Goal: Task Accomplishment & Management: Manage account settings

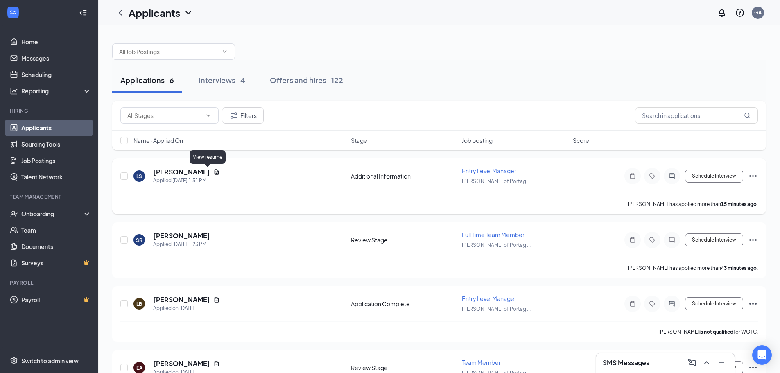
click at [213, 172] on icon "Document" at bounding box center [216, 172] width 7 height 7
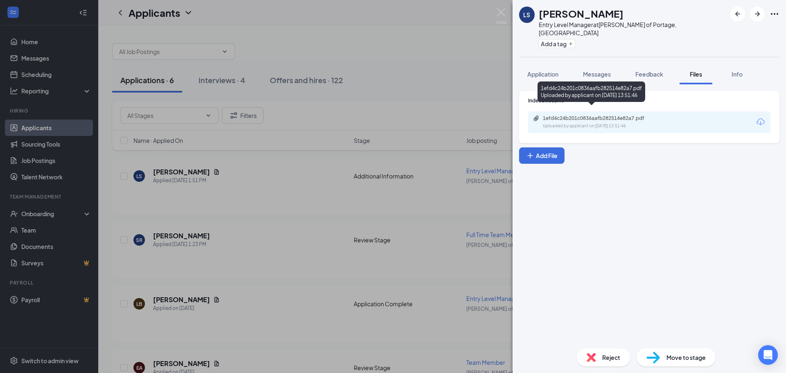
click at [596, 115] on div "1efd4c24b201c0836aafb282514e82a7.pdf Uploaded by applicant on Sep 16, 2025 at 1…" at bounding box center [599, 122] width 133 height 14
click at [332, 300] on div "LS Lela Stevenson Entry Level Manager at Culver's of Portage, IN Add a tag Appl…" at bounding box center [393, 186] width 786 height 373
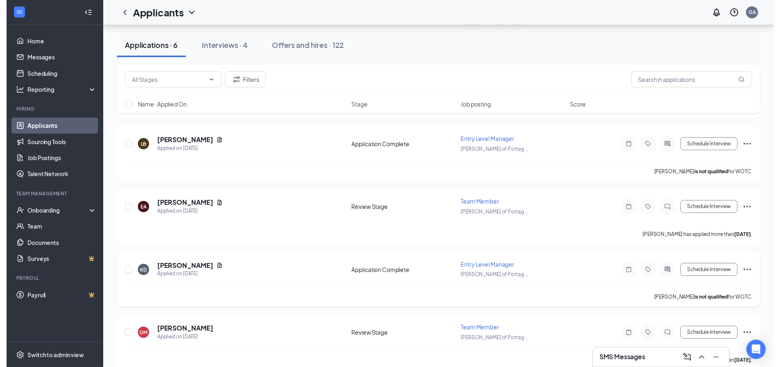
scroll to position [170, 0]
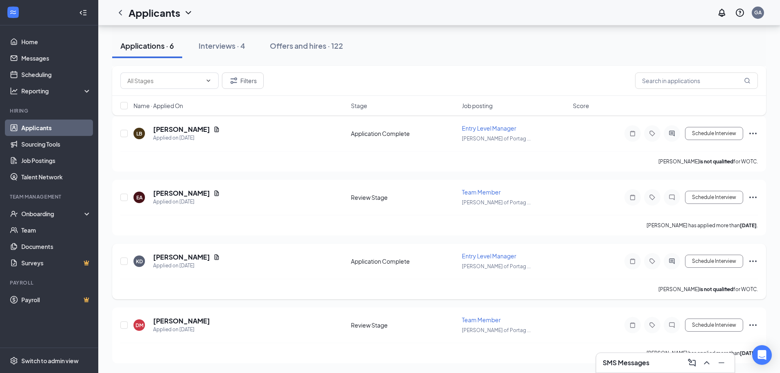
click at [215, 256] on icon "Document" at bounding box center [217, 256] width 5 height 5
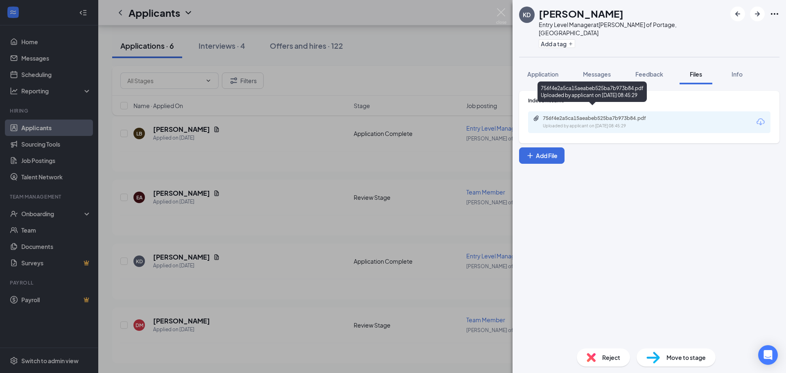
click at [575, 115] on div "756f4e2a5ca15aeabeb525ba7b973b84.pdf" at bounding box center [600, 118] width 115 height 7
click at [221, 230] on div "KD Kayla Dawson Entry Level Manager at Culver's of Portage, IN Add a tag Applic…" at bounding box center [393, 186] width 786 height 373
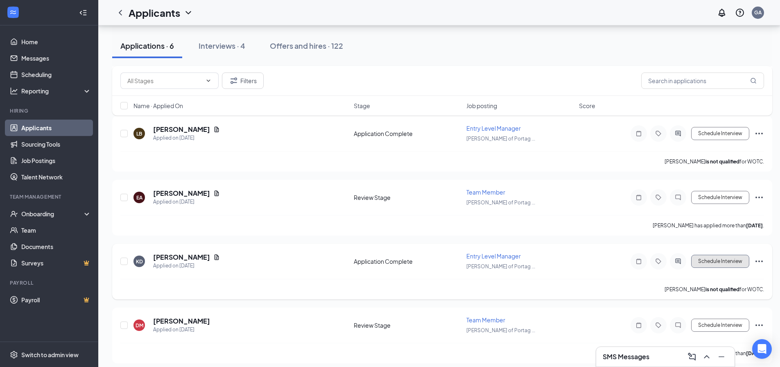
click at [737, 265] on button "Schedule Interview" at bounding box center [720, 261] width 58 height 13
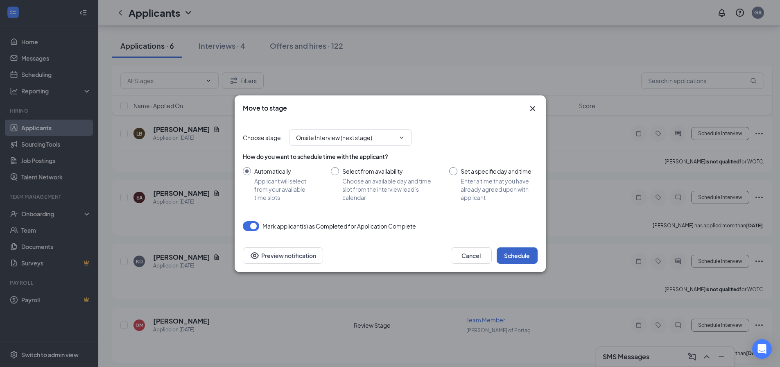
drag, startPoint x: 521, startPoint y: 261, endPoint x: 516, endPoint y: 267, distance: 7.3
click at [522, 261] on button "Schedule" at bounding box center [517, 255] width 41 height 16
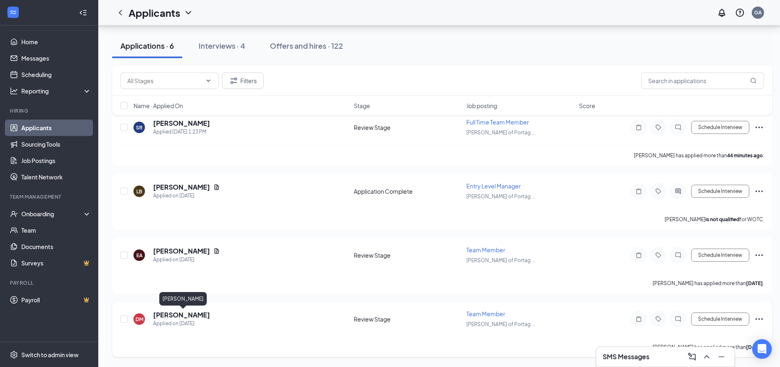
click at [210, 317] on h5 "Dannielle McCullough" at bounding box center [181, 314] width 57 height 9
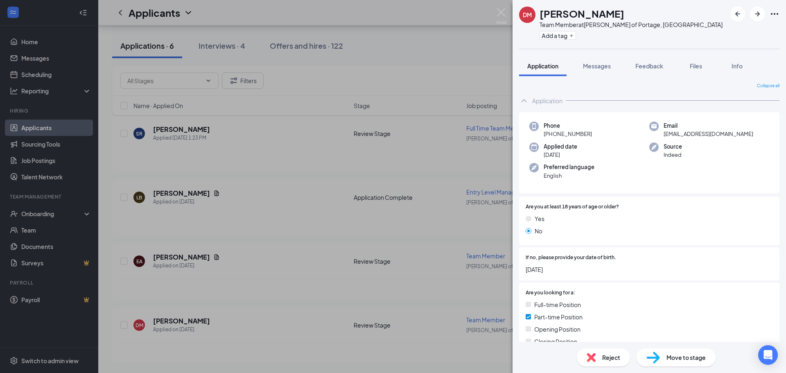
drag, startPoint x: 337, startPoint y: 296, endPoint x: 418, endPoint y: 305, distance: 81.9
click at [337, 296] on div "DM Dannielle McCullough Team Member at Culver's of Portage, IN Add a tag Applic…" at bounding box center [393, 186] width 786 height 373
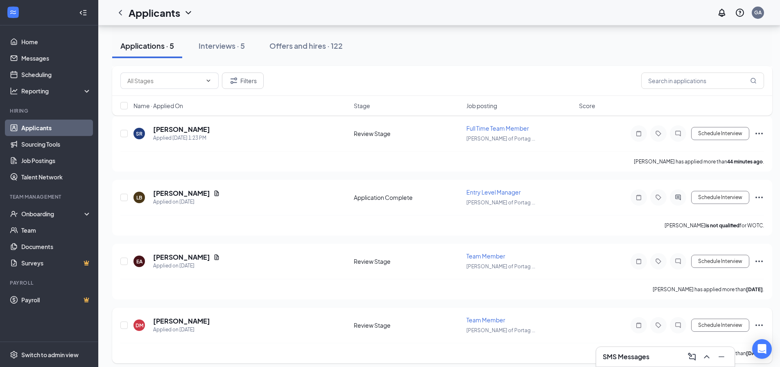
click at [763, 326] on icon "Ellipses" at bounding box center [759, 325] width 10 height 10
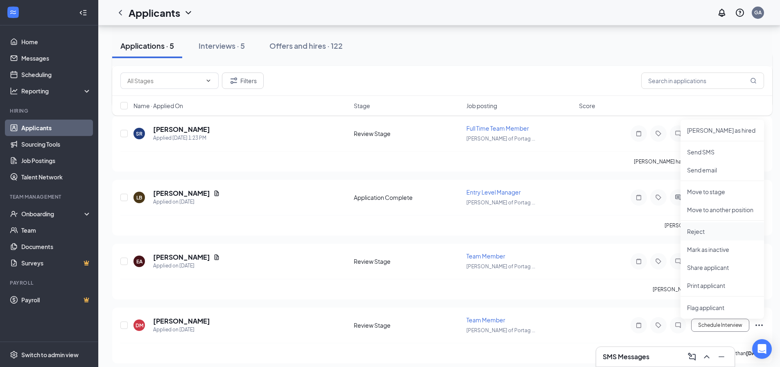
click at [709, 233] on p "Reject" at bounding box center [722, 231] width 70 height 8
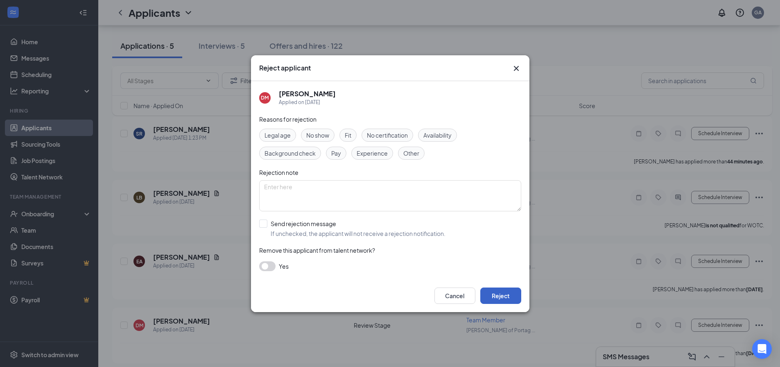
click at [507, 299] on button "Reject" at bounding box center [500, 295] width 41 height 16
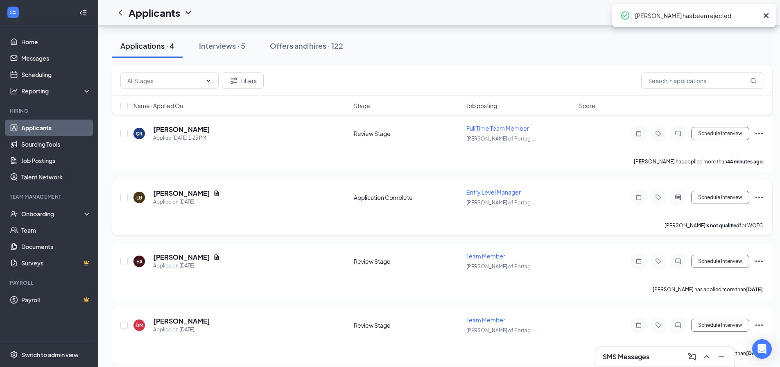
scroll to position [49, 0]
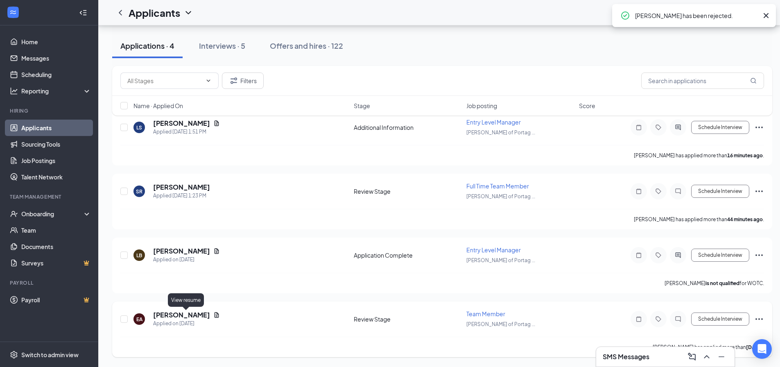
click at [213, 314] on icon "Document" at bounding box center [216, 315] width 7 height 7
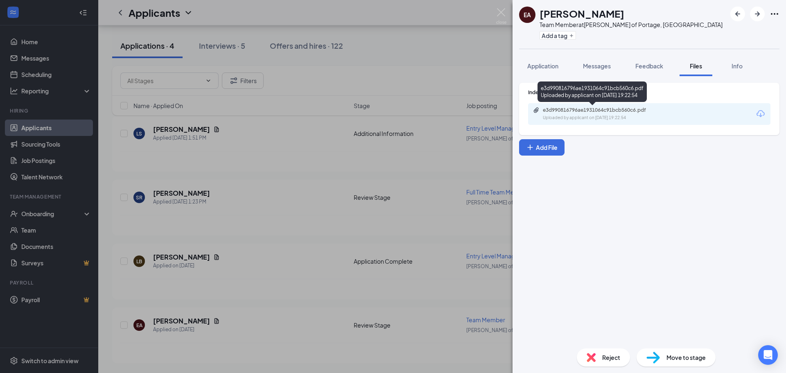
click at [611, 119] on div "Uploaded by applicant on Sep 14, 2025 at 19:22:54" at bounding box center [604, 118] width 123 height 7
click at [274, 268] on div "EA Eli Arndt Team Member at Culver's of Portage, IN Add a tag Application Messa…" at bounding box center [393, 186] width 786 height 373
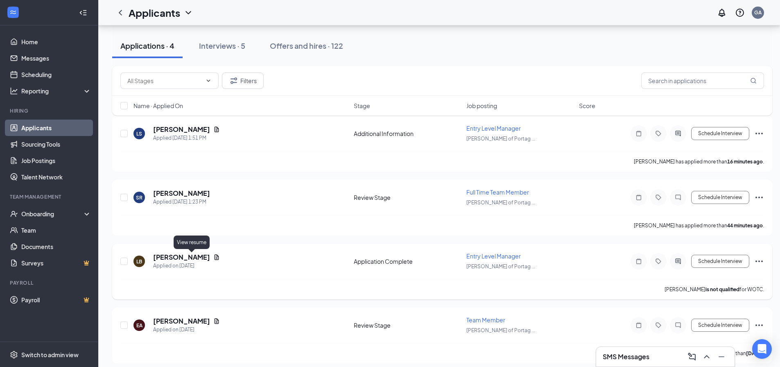
click at [213, 254] on icon "Document" at bounding box center [216, 257] width 7 height 7
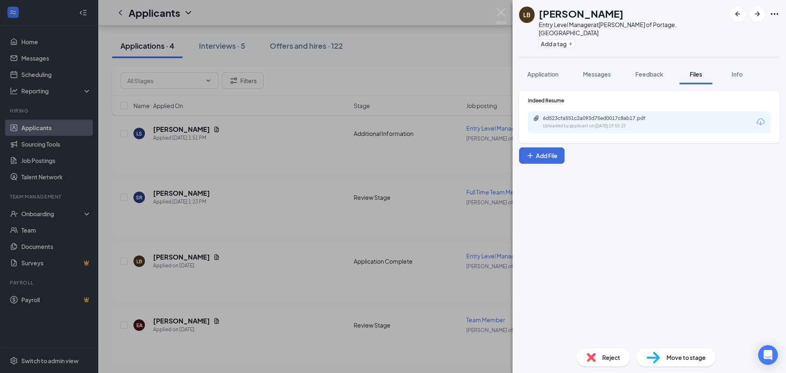
click at [593, 123] on div "6d523cfa551c2a093d75ed0017c8ab17.pdf Uploaded by applicant on Sep 15, 2025 at 1…" at bounding box center [649, 122] width 242 height 22
click at [591, 115] on div "6d523cfa551c2a093d75ed0017c8ab17.pdf Uploaded by applicant on Sep 15, 2025 at 1…" at bounding box center [599, 122] width 133 height 14
click at [257, 226] on div "LB Lisa Braun Entry Level Manager at Culver's of Portage, IN Add a tag Applicat…" at bounding box center [393, 186] width 786 height 373
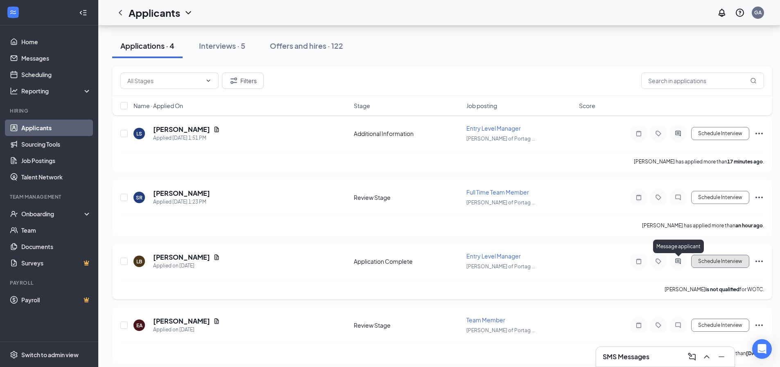
click at [735, 262] on button "Schedule Interview" at bounding box center [720, 261] width 58 height 13
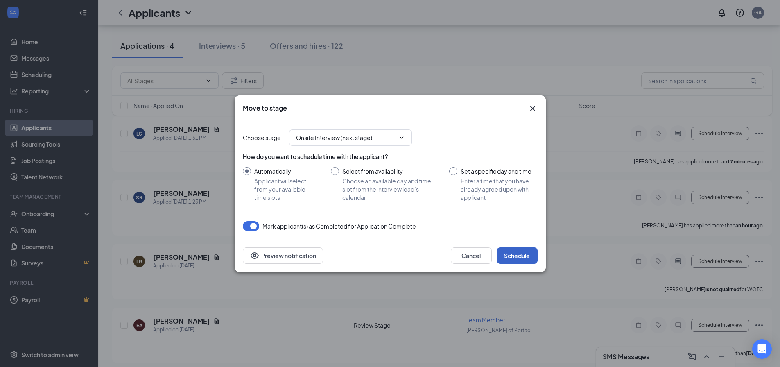
click at [498, 249] on button "Schedule" at bounding box center [517, 255] width 41 height 16
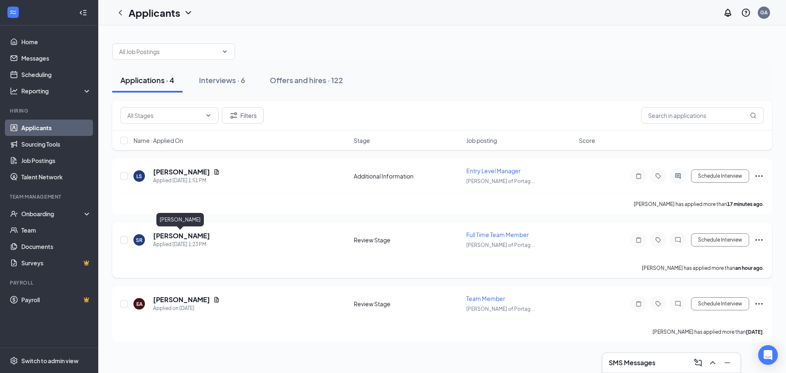
click at [175, 237] on h5 "[PERSON_NAME]" at bounding box center [181, 235] width 57 height 9
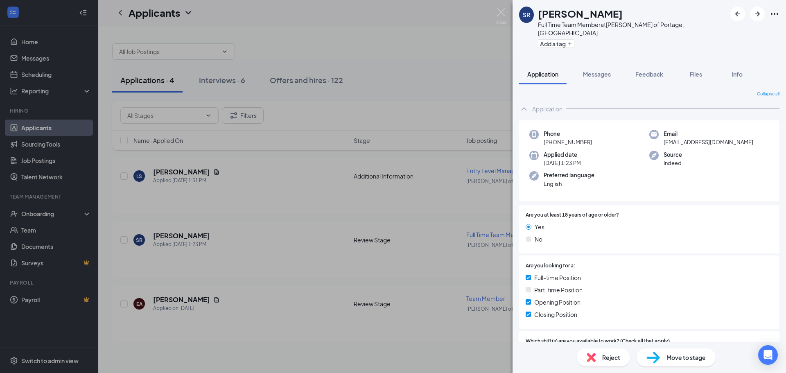
click at [290, 258] on div "SR Sebastian Russ Full Time Team Member at Culver's of Portage, IN Add a tag Ap…" at bounding box center [393, 186] width 786 height 373
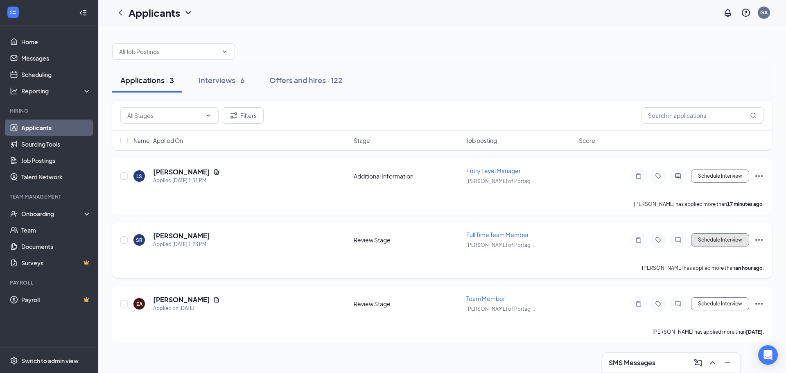
click at [723, 240] on button "Schedule Interview" at bounding box center [720, 239] width 58 height 13
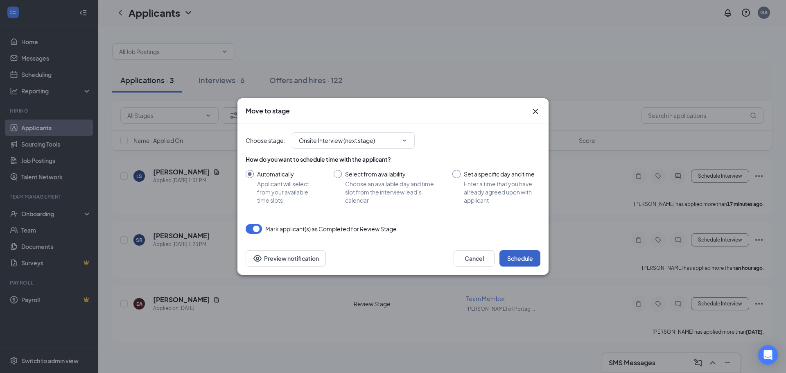
click at [515, 258] on button "Schedule" at bounding box center [519, 258] width 41 height 16
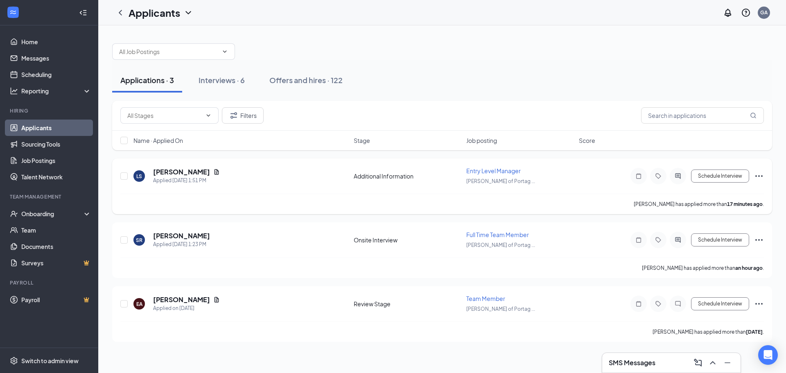
click at [208, 168] on div "Lela Stevenson" at bounding box center [186, 171] width 67 height 9
click at [213, 170] on icon "Document" at bounding box center [216, 172] width 7 height 7
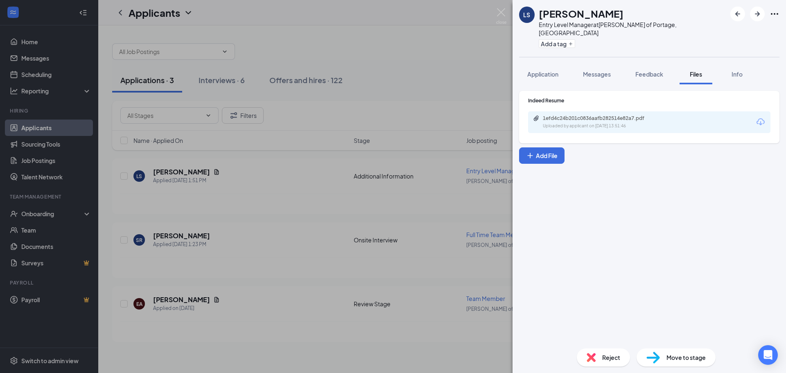
click at [617, 115] on div "1efd4c24b201c0836aafb282514e82a7.pdf" at bounding box center [600, 118] width 115 height 7
click at [252, 251] on div "LS Lela Stevenson Entry Level Manager at Culver's of Portage, IN Add a tag Appl…" at bounding box center [393, 186] width 786 height 373
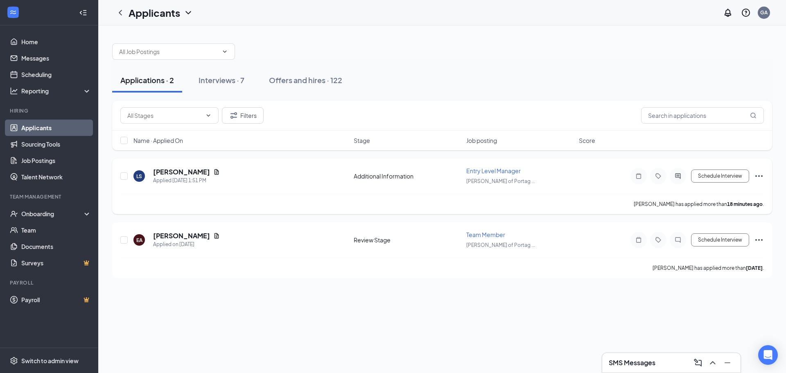
click at [754, 176] on icon "Ellipses" at bounding box center [759, 176] width 10 height 10
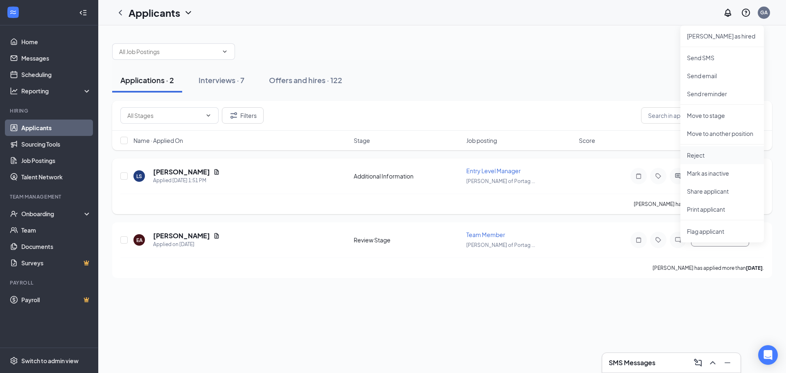
click at [698, 153] on p "Reject" at bounding box center [722, 155] width 70 height 8
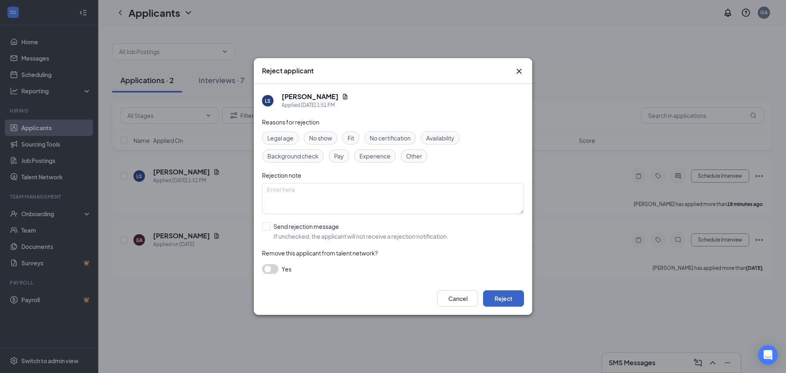
click at [510, 291] on button "Reject" at bounding box center [503, 298] width 41 height 16
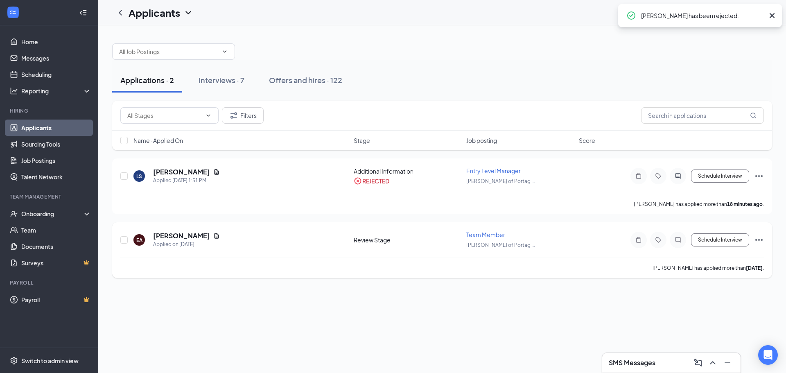
click at [757, 238] on icon "Ellipses" at bounding box center [759, 240] width 10 height 10
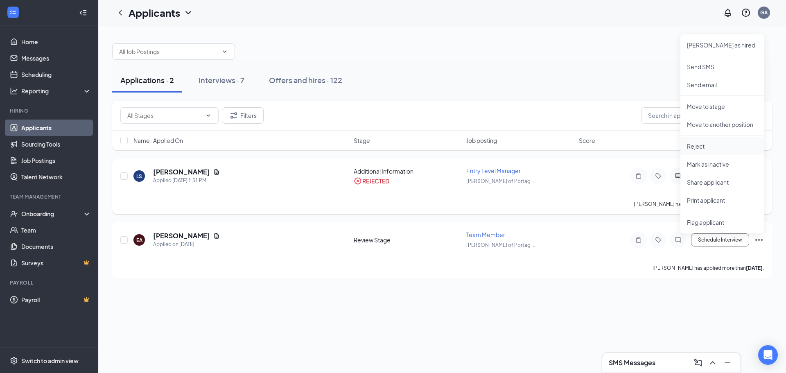
click at [703, 142] on p "Reject" at bounding box center [722, 146] width 70 height 8
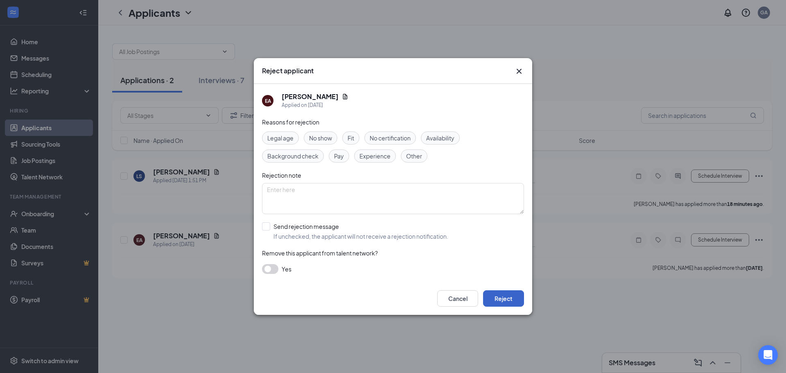
click at [495, 301] on button "Reject" at bounding box center [503, 298] width 41 height 16
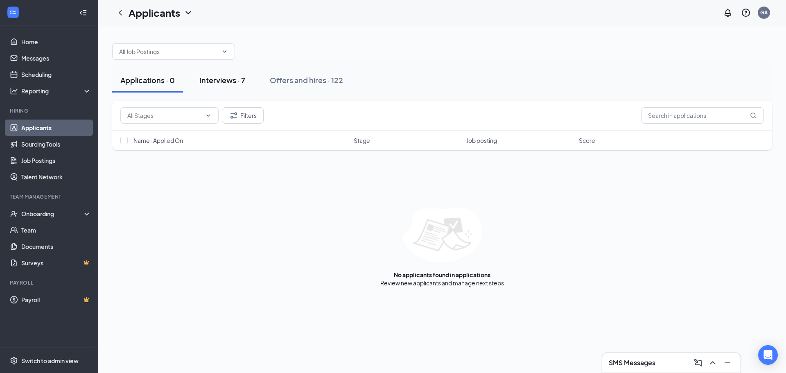
click at [234, 81] on div "Interviews · 7" at bounding box center [222, 80] width 46 height 10
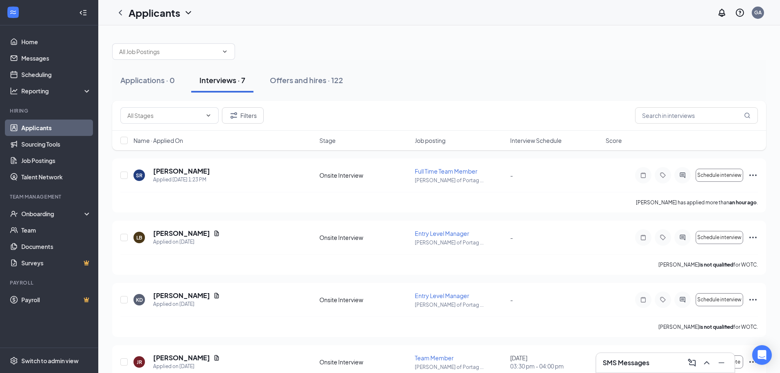
click at [540, 141] on span "Interview Schedule" at bounding box center [536, 140] width 52 height 8
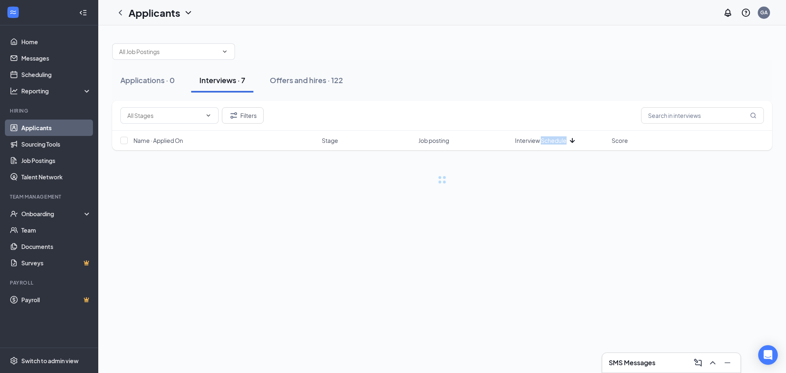
click at [540, 141] on span "Interview Schedule" at bounding box center [541, 140] width 52 height 8
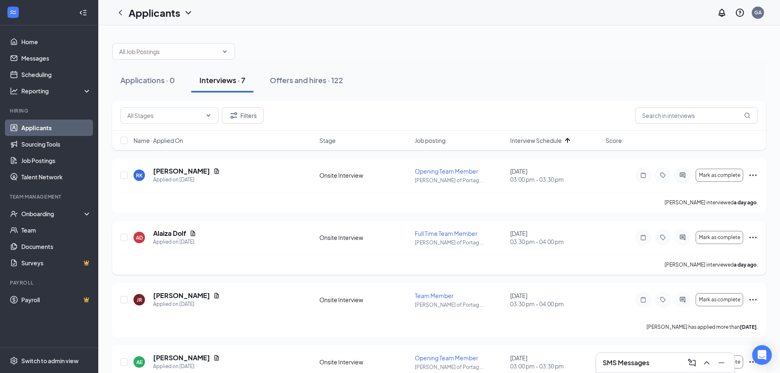
click at [754, 239] on icon "Ellipses" at bounding box center [753, 238] width 10 height 10
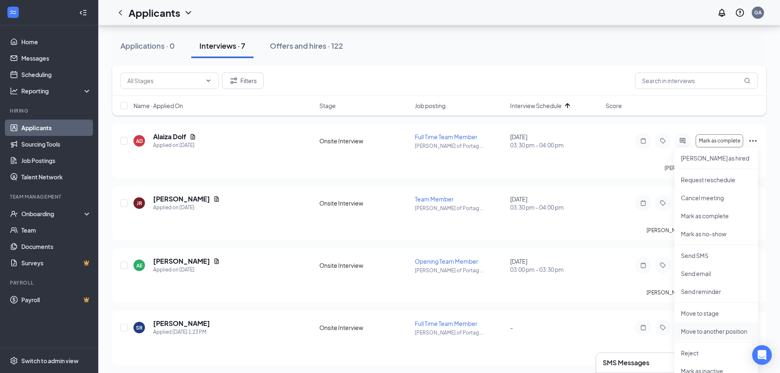
scroll to position [123, 0]
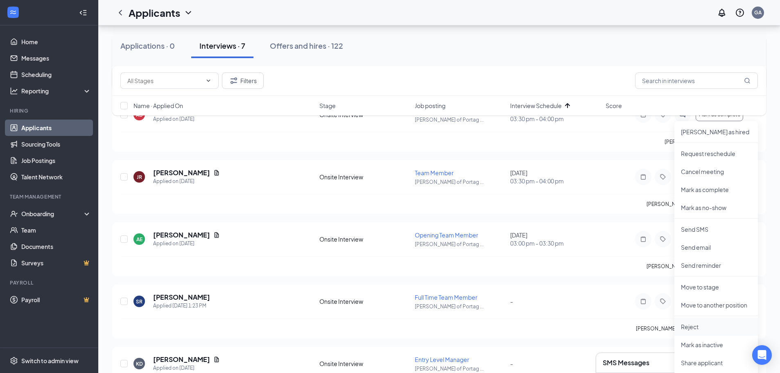
click at [698, 330] on p "Reject" at bounding box center [716, 327] width 70 height 8
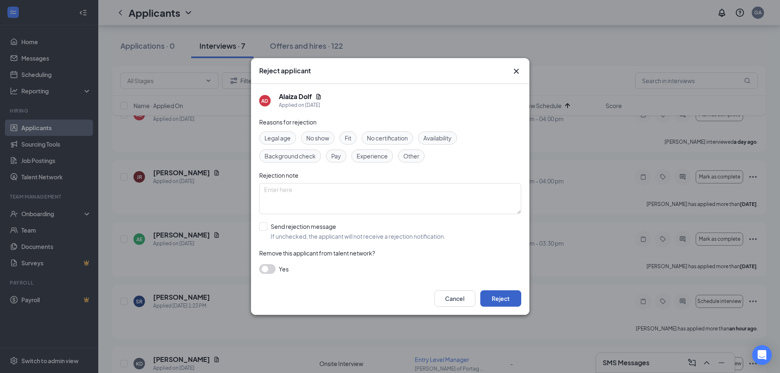
click at [513, 297] on button "Reject" at bounding box center [500, 298] width 41 height 16
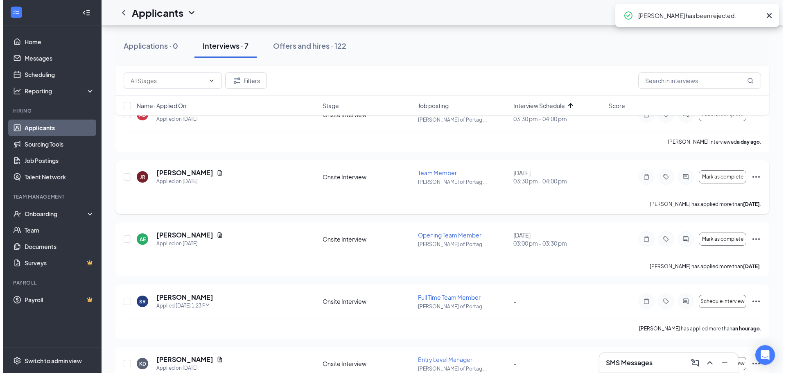
scroll to position [0, 0]
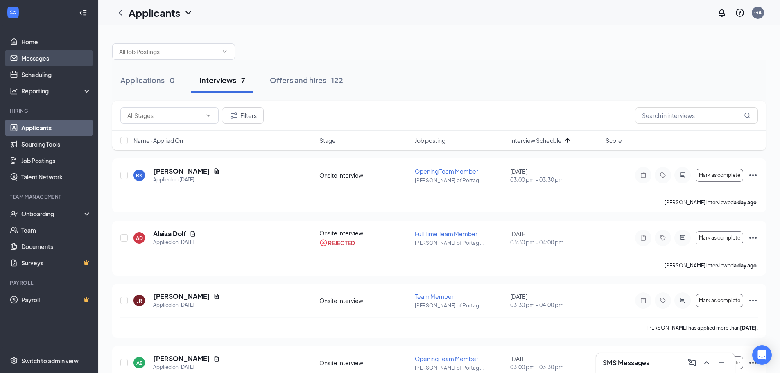
click at [69, 62] on link "Messages" at bounding box center [56, 58] width 70 height 16
